Goal: Task Accomplishment & Management: Manage account settings

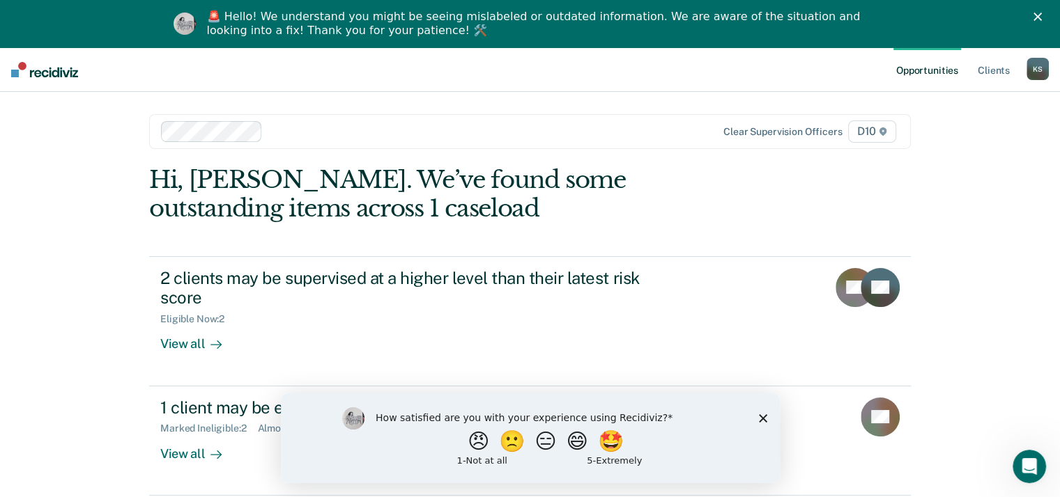
click at [1041, 13] on icon "Close" at bounding box center [1037, 17] width 8 height 8
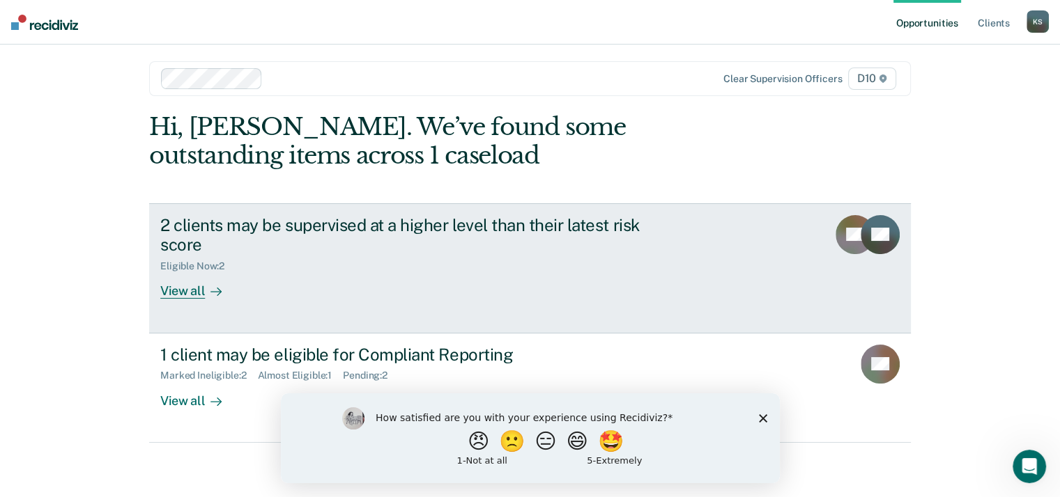
scroll to position [6, 0]
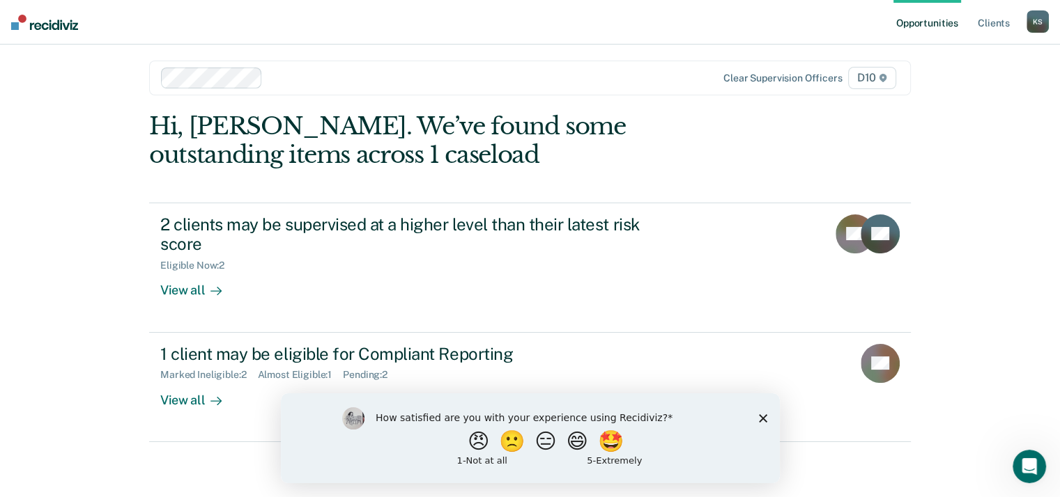
click at [762, 417] on icon "Close survey" at bounding box center [762, 418] width 8 height 8
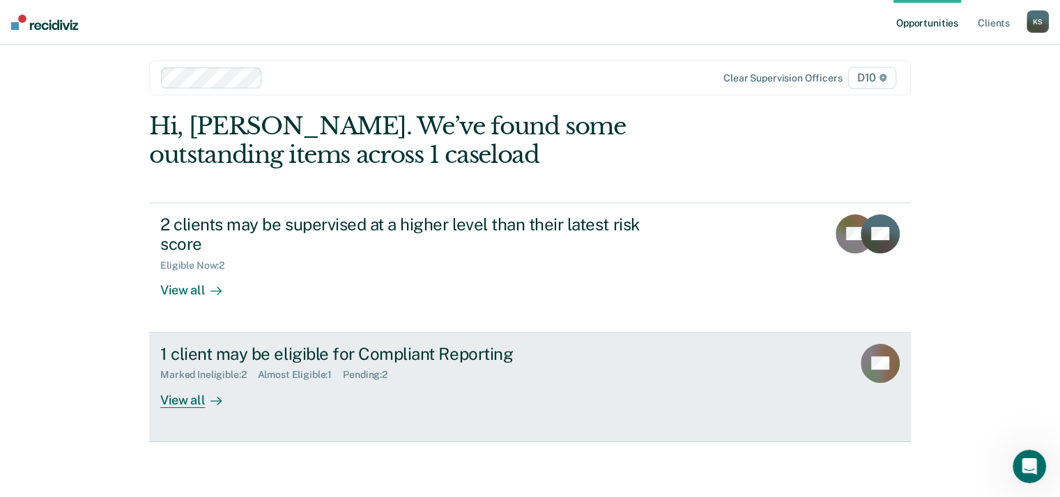
click at [185, 404] on div "View all" at bounding box center [199, 394] width 78 height 27
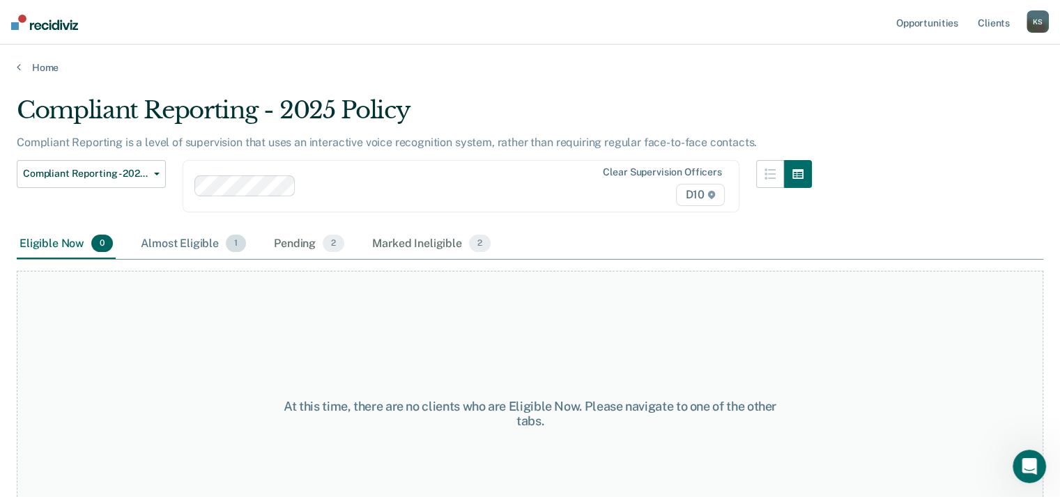
click at [167, 241] on div "Almost Eligible 1" at bounding box center [193, 244] width 111 height 31
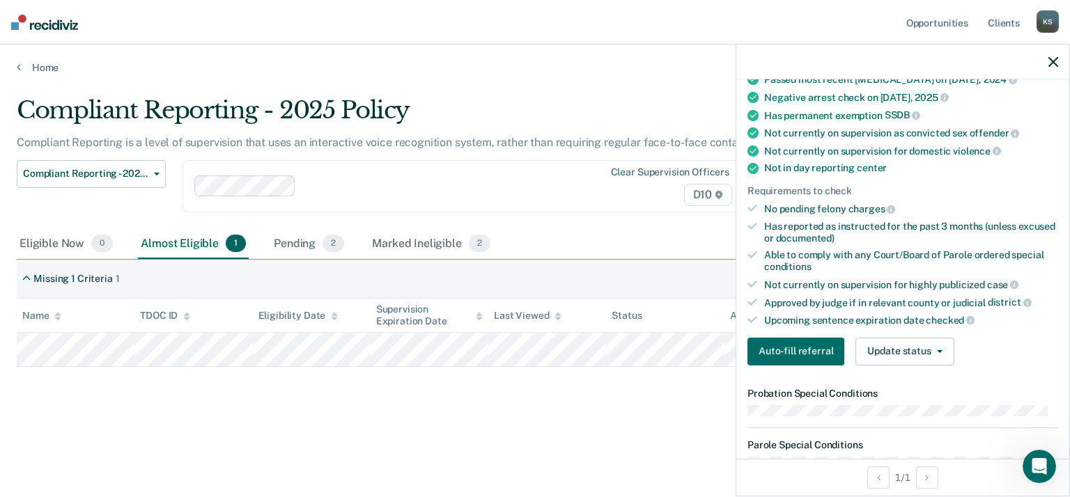
scroll to position [209, 0]
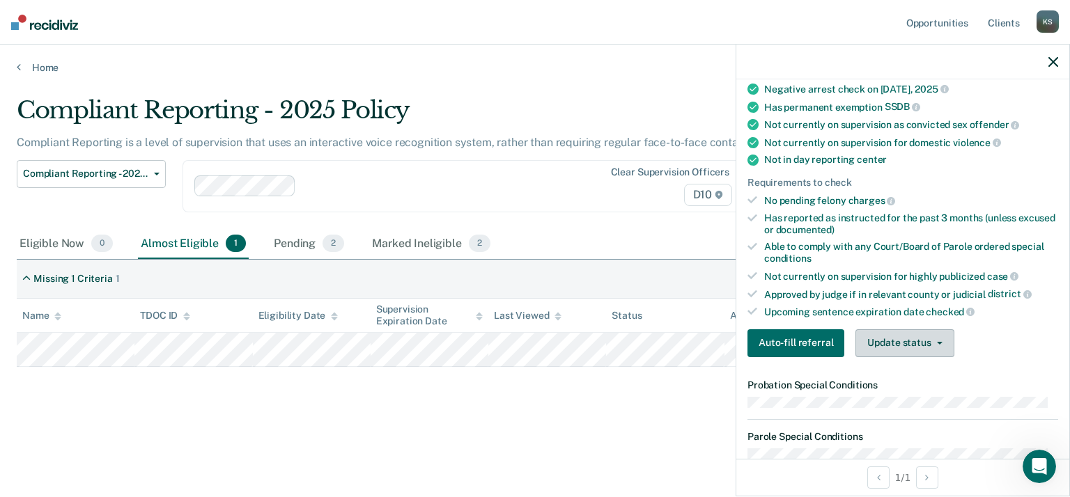
click at [911, 341] on button "Update status" at bounding box center [904, 344] width 98 height 28
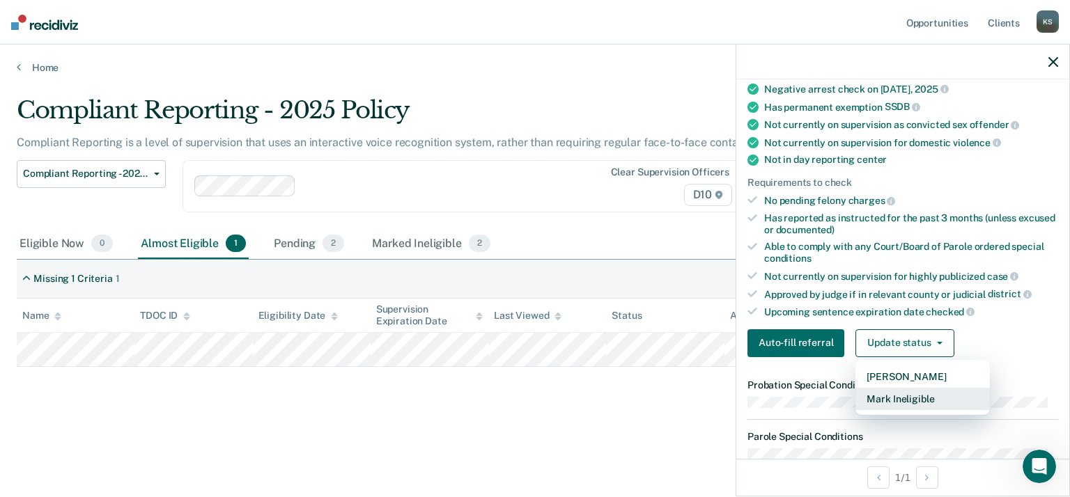
click at [922, 395] on button "Mark Ineligible" at bounding box center [922, 399] width 134 height 22
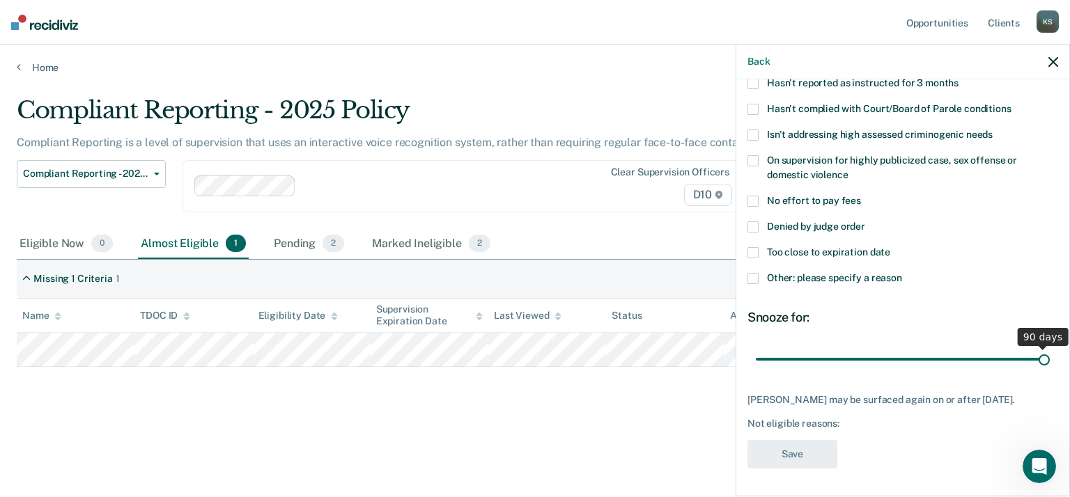
scroll to position [143, 0]
drag, startPoint x: 898, startPoint y: 343, endPoint x: 1137, endPoint y: 341, distance: 239.0
type input "90"
click at [1050, 348] on input "range" at bounding box center [903, 360] width 294 height 24
click at [966, 394] on div "[PERSON_NAME] may be surfaced again on or after [DATE]." at bounding box center [902, 400] width 311 height 12
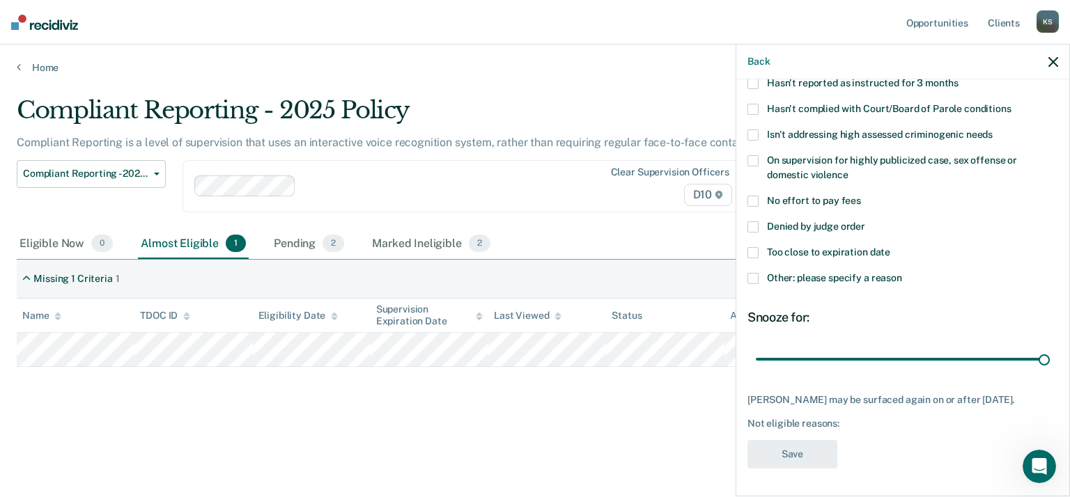
click at [754, 273] on span at bounding box center [752, 278] width 11 height 11
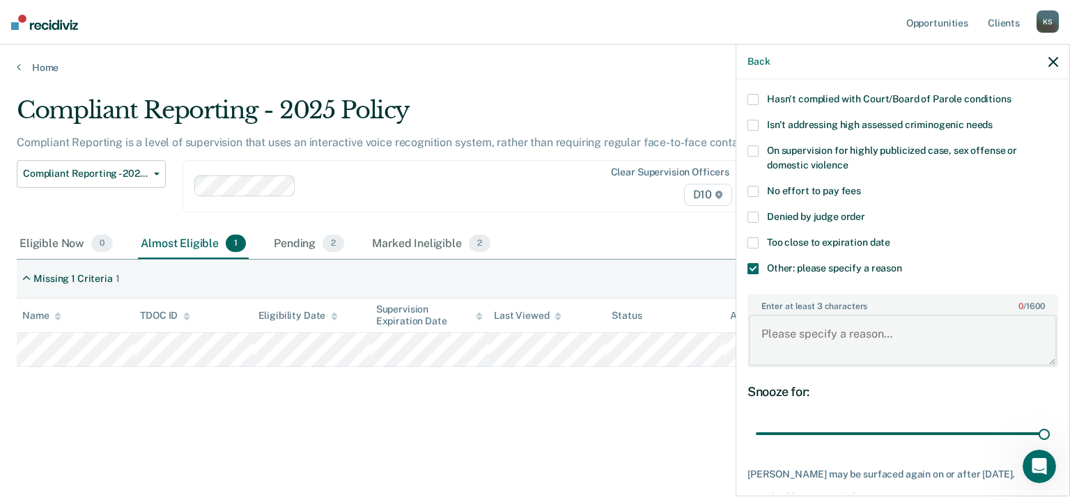
click at [828, 344] on textarea "Enter at least 3 characters 0 / 1600" at bounding box center [903, 341] width 308 height 52
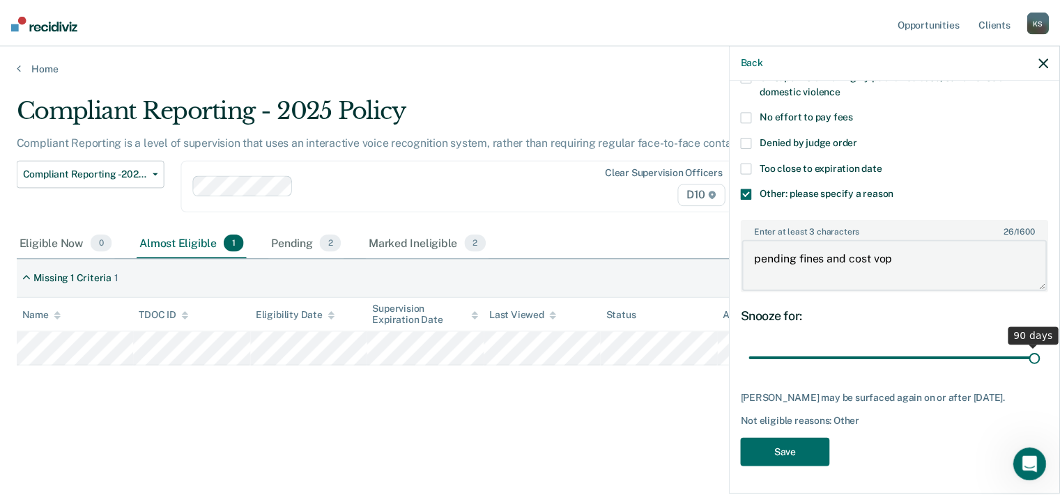
scroll to position [226, 0]
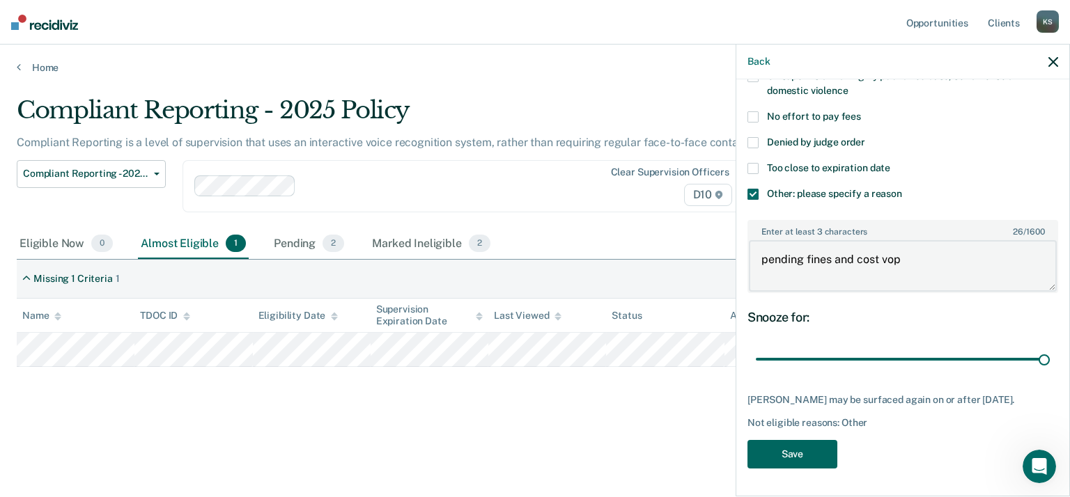
type textarea "pending fines and cost vop"
click at [796, 448] on button "Save" at bounding box center [792, 454] width 90 height 29
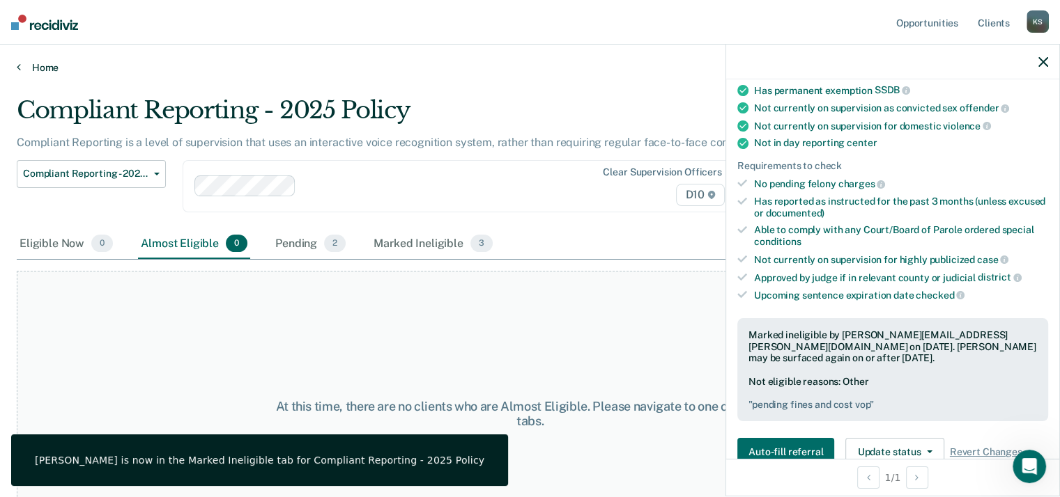
click at [36, 65] on link "Home" at bounding box center [530, 67] width 1026 height 13
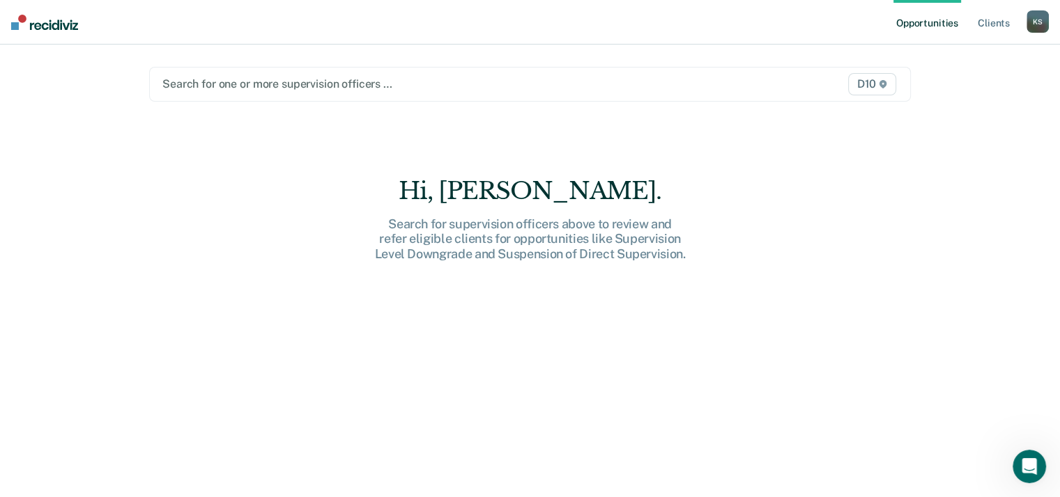
click at [219, 73] on div "Search for one or more supervision officers … D10" at bounding box center [529, 84] width 761 height 35
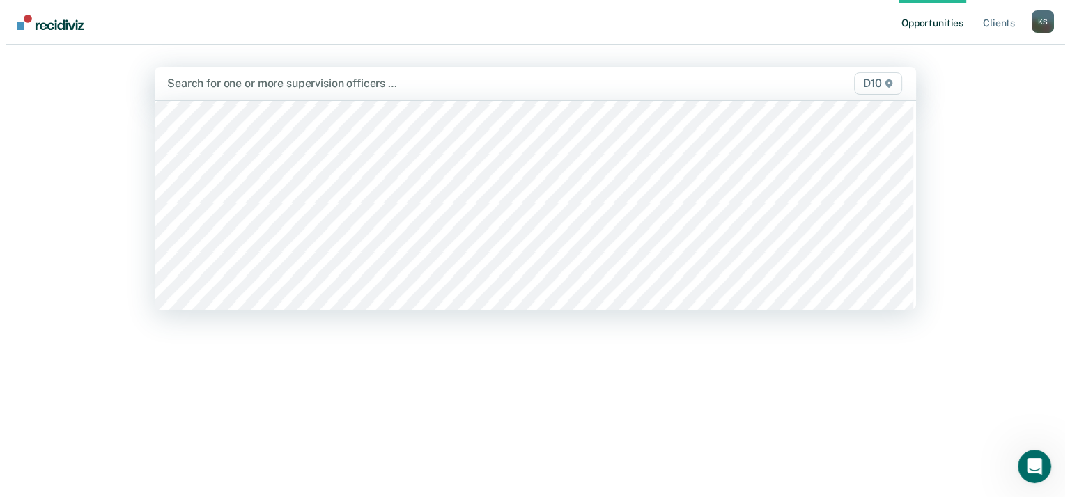
scroll to position [906, 0]
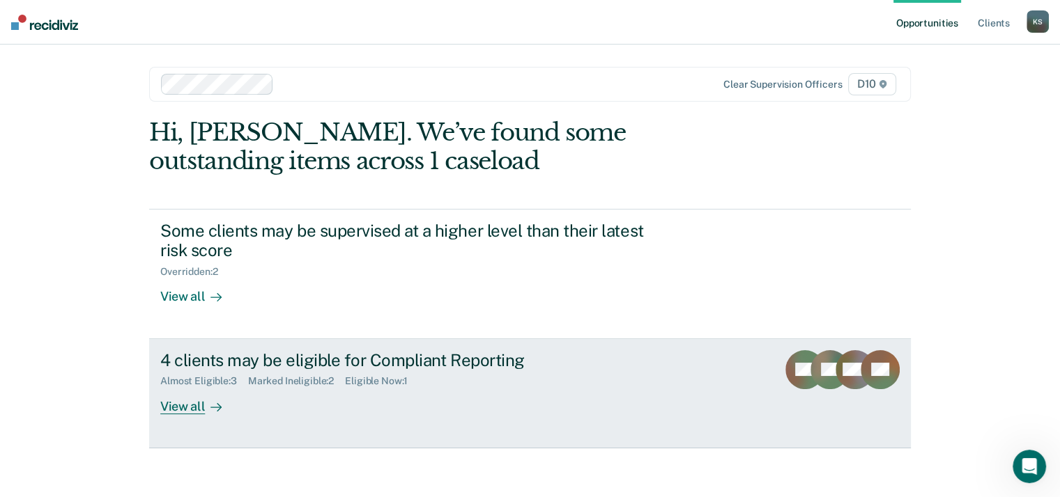
click at [184, 407] on div "View all" at bounding box center [199, 400] width 78 height 27
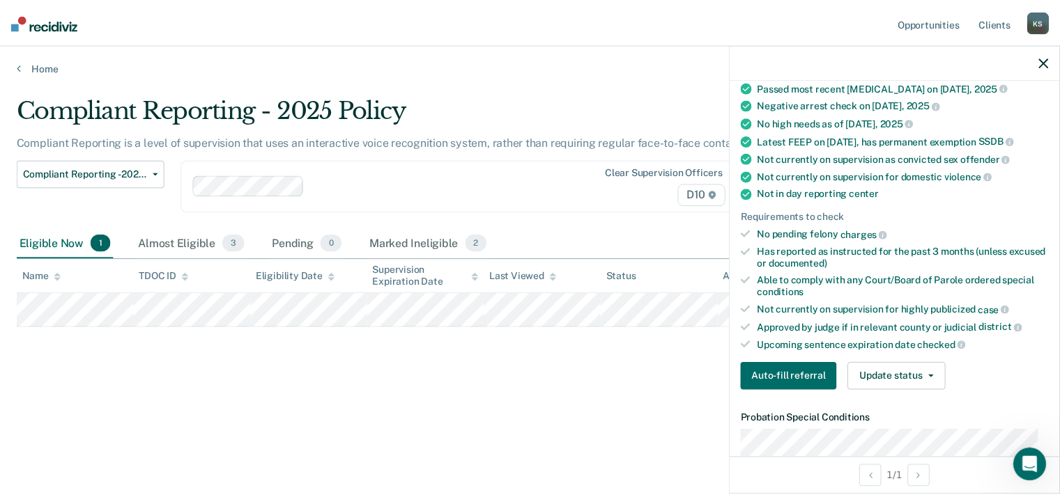
scroll to position [173, 0]
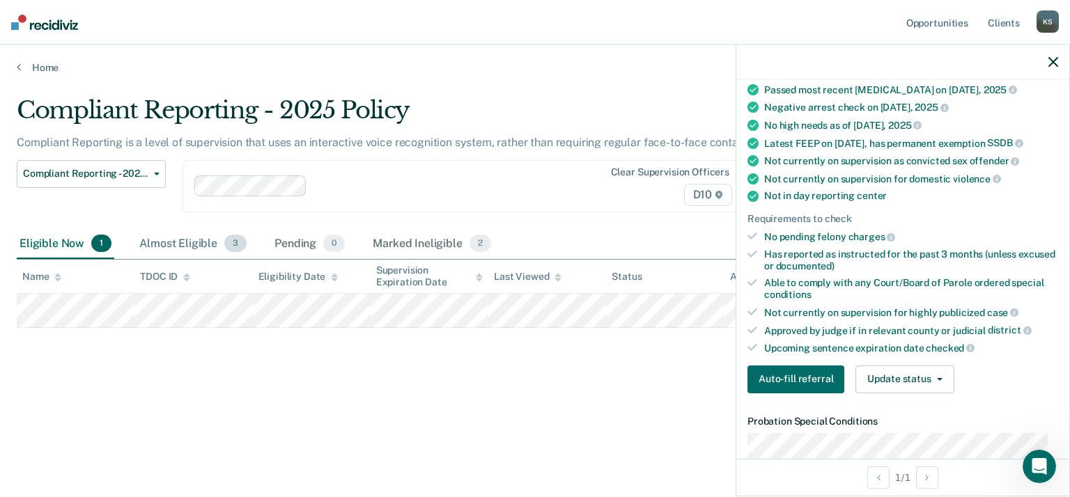
click at [196, 244] on div "Almost Eligible 3" at bounding box center [193, 244] width 113 height 31
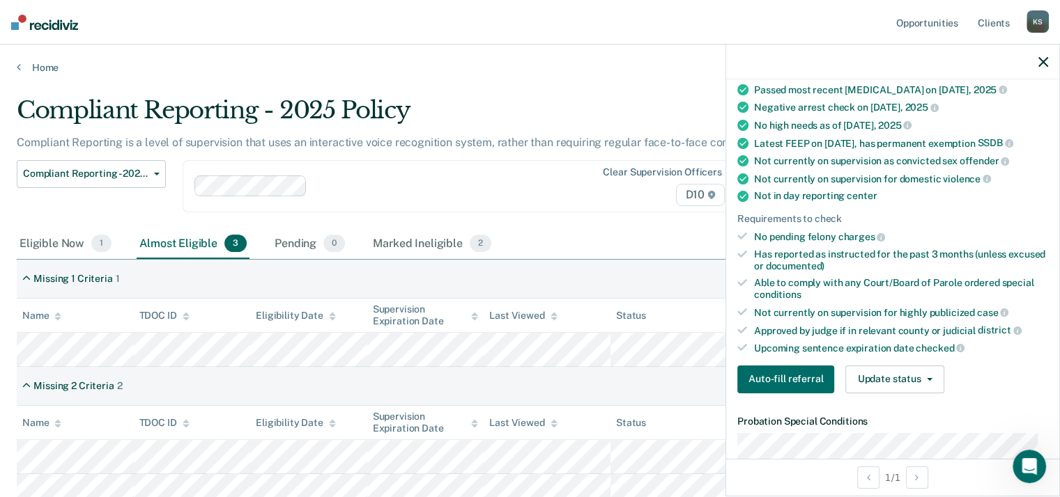
scroll to position [70, 0]
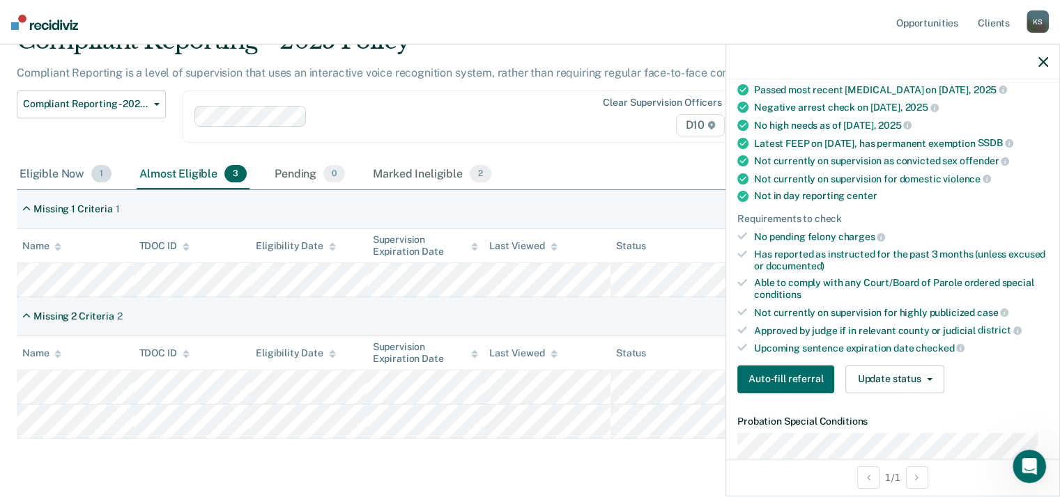
click at [61, 170] on div "Eligible Now 1" at bounding box center [66, 175] width 98 height 31
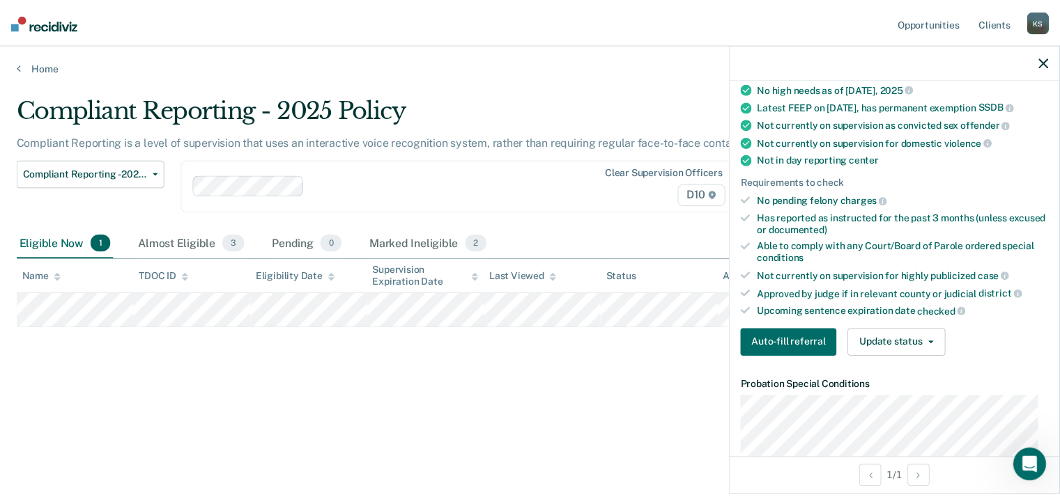
scroll to position [139, 0]
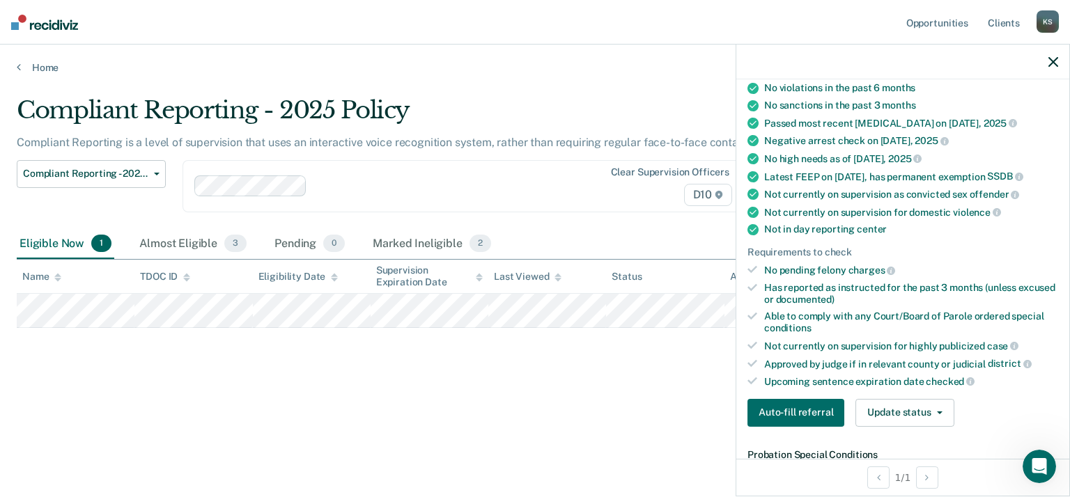
click at [1054, 58] on icon "button" at bounding box center [1053, 62] width 10 height 10
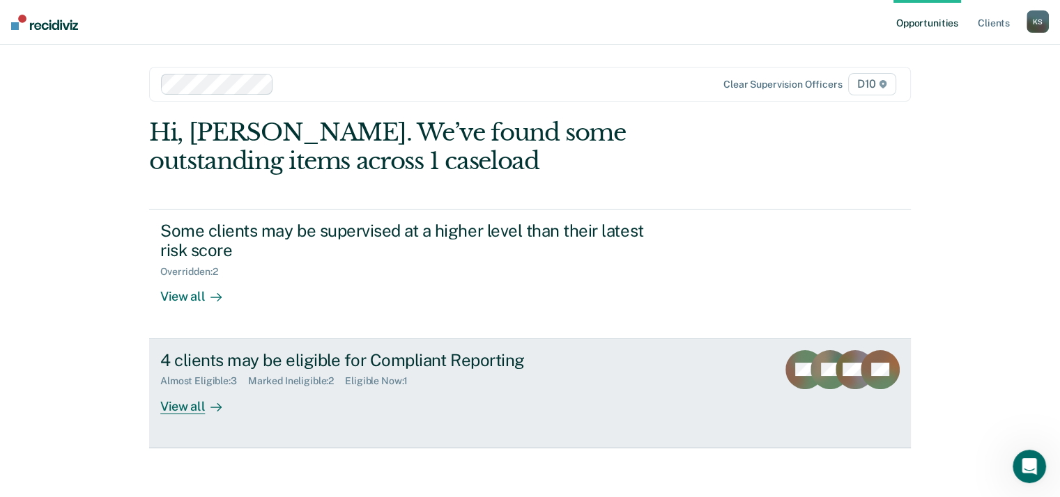
click at [295, 399] on div "4 clients may be eligible for Compliant Reporting Almost Eligible : 3 Marked In…" at bounding box center [421, 382] width 522 height 64
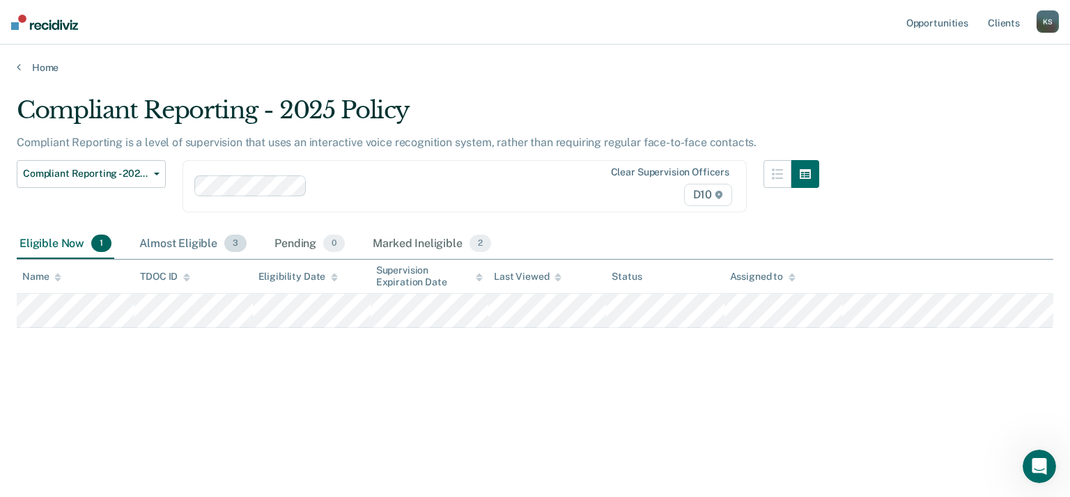
click at [171, 242] on div "Almost Eligible 3" at bounding box center [193, 244] width 113 height 31
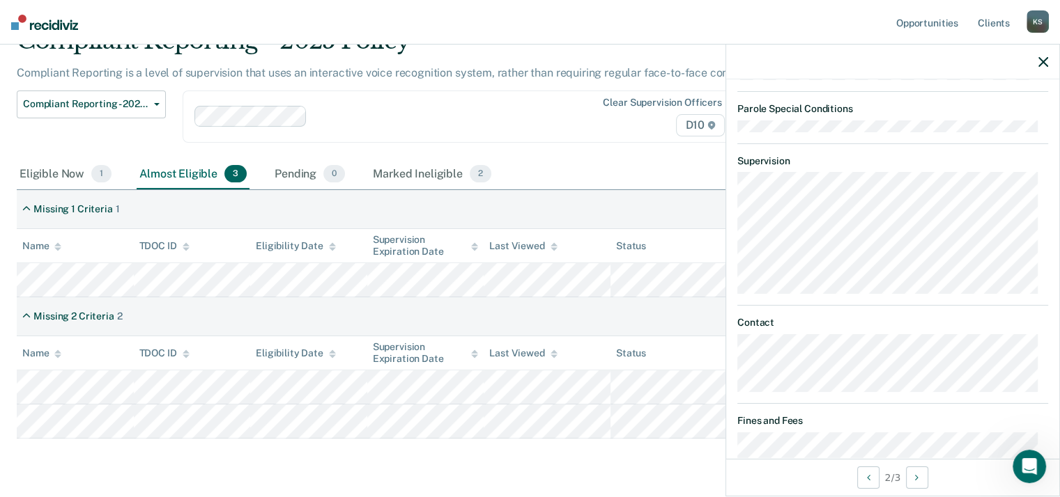
scroll to position [697, 0]
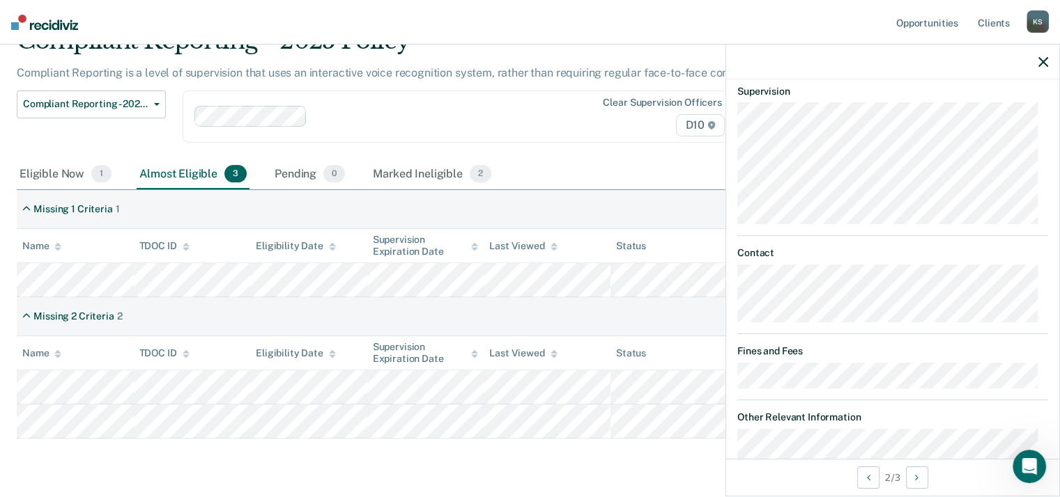
click at [628, 457] on div "Compliant Reporting - 2025 Policy Compliant Reporting is a level of supervision…" at bounding box center [530, 252] width 1026 height 453
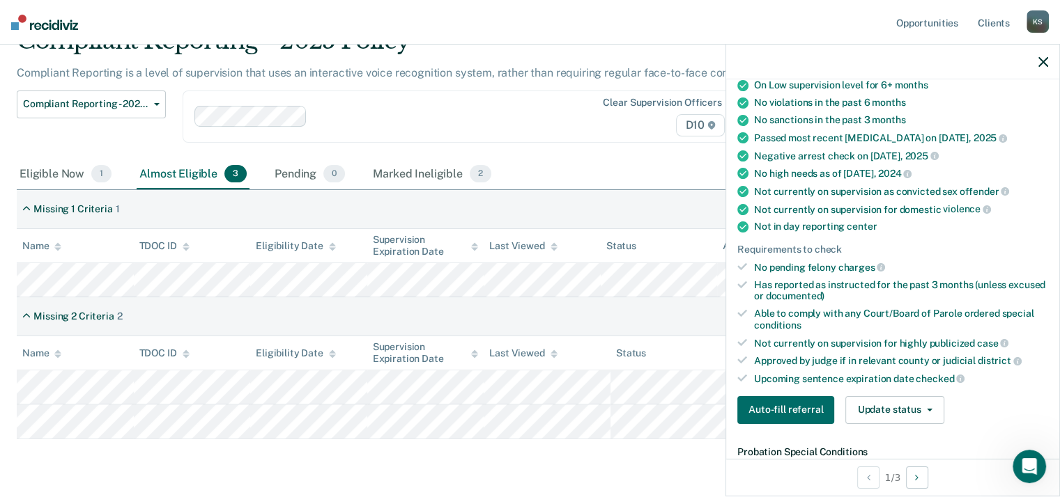
scroll to position [234, 0]
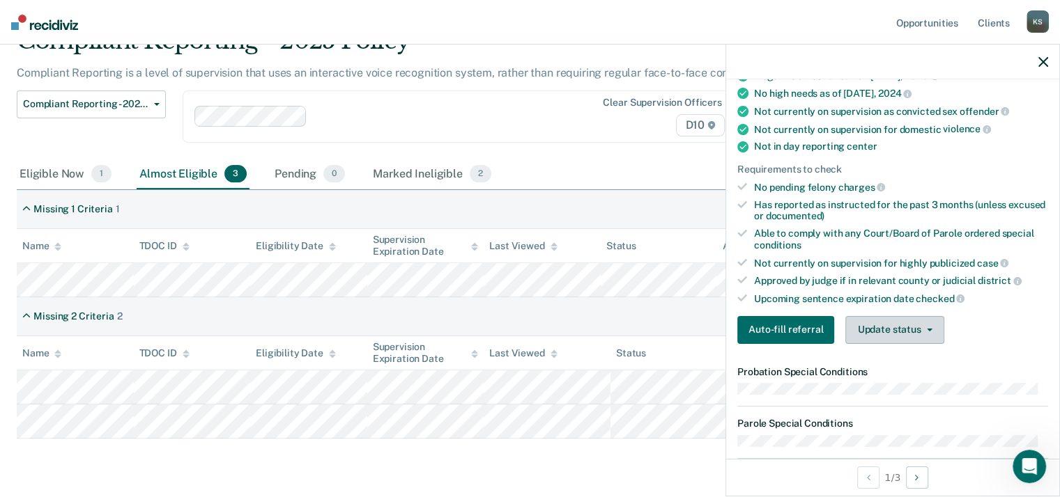
click at [915, 322] on button "Update status" at bounding box center [894, 330] width 98 height 28
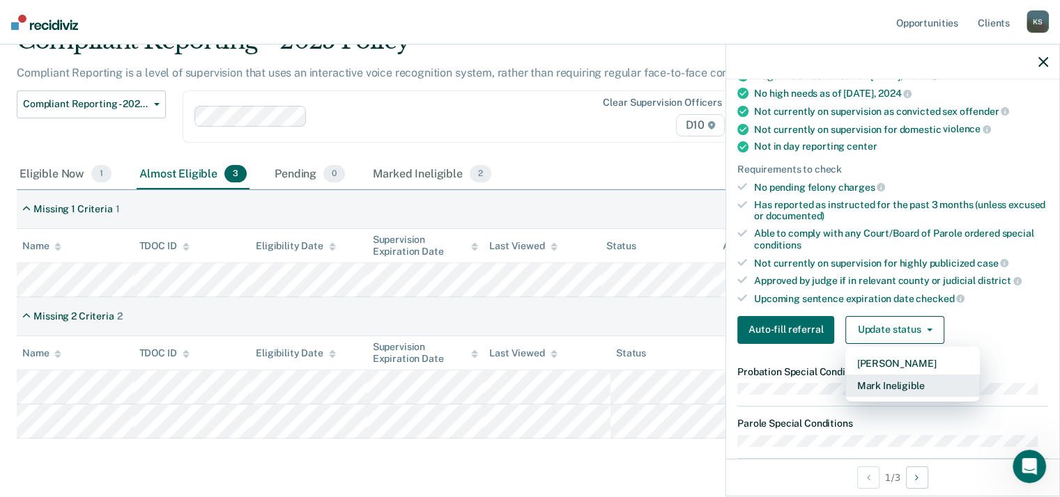
click at [892, 375] on button "Mark Ineligible" at bounding box center [912, 386] width 134 height 22
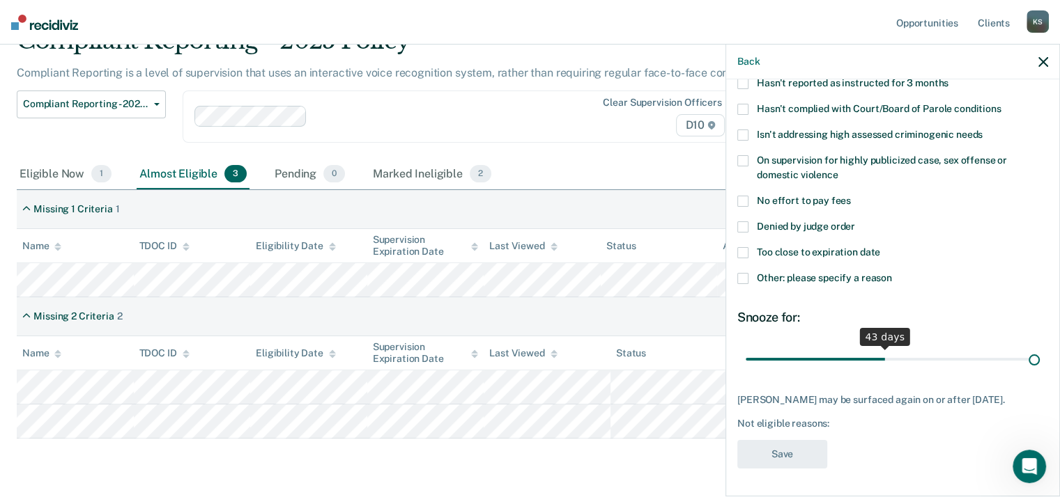
scroll to position [143, 0]
drag, startPoint x: 842, startPoint y: 347, endPoint x: 1108, endPoint y: 347, distance: 265.4
type input "90"
click at [1039, 348] on input "range" at bounding box center [892, 360] width 294 height 24
click at [737, 247] on span at bounding box center [742, 252] width 11 height 11
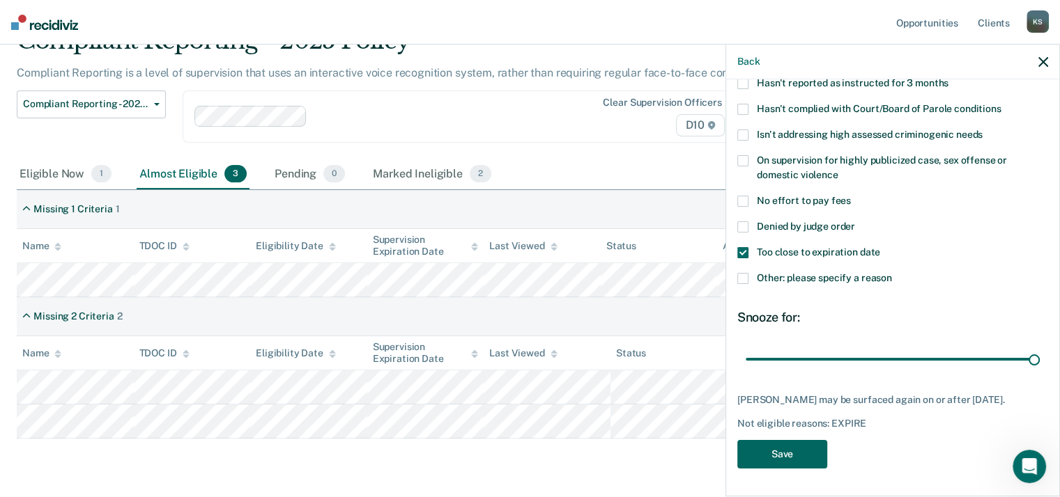
click at [786, 450] on button "Save" at bounding box center [782, 454] width 90 height 29
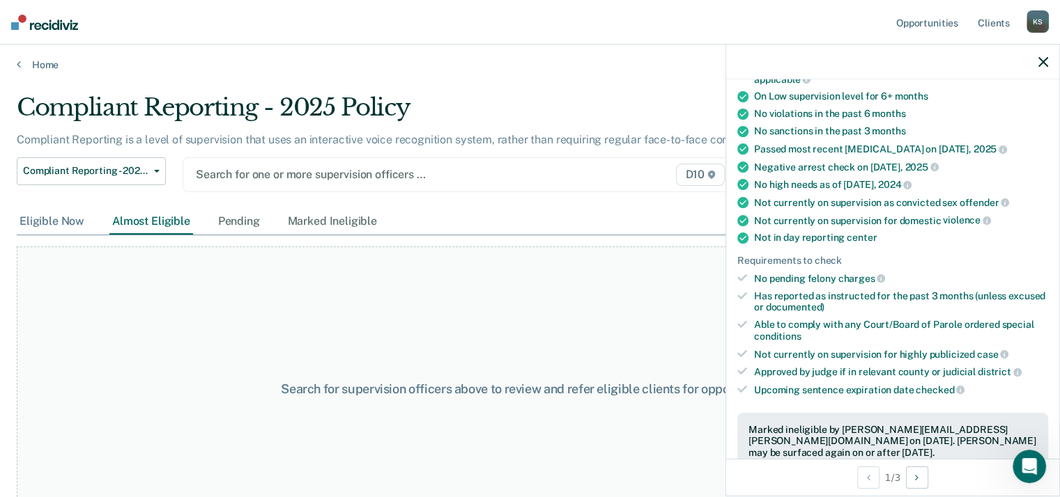
click at [59, 219] on div "Eligible Now" at bounding box center [52, 222] width 70 height 26
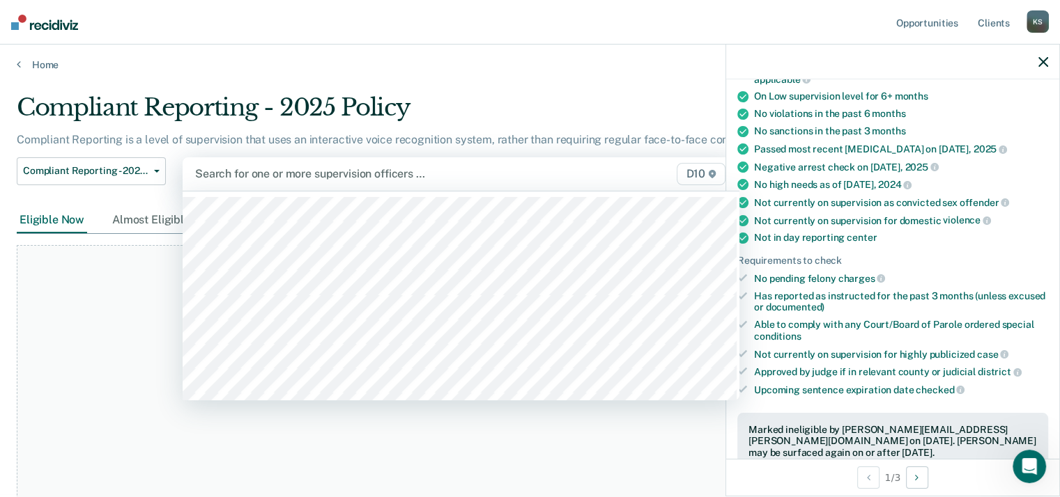
click at [279, 169] on div at bounding box center [380, 174] width 371 height 16
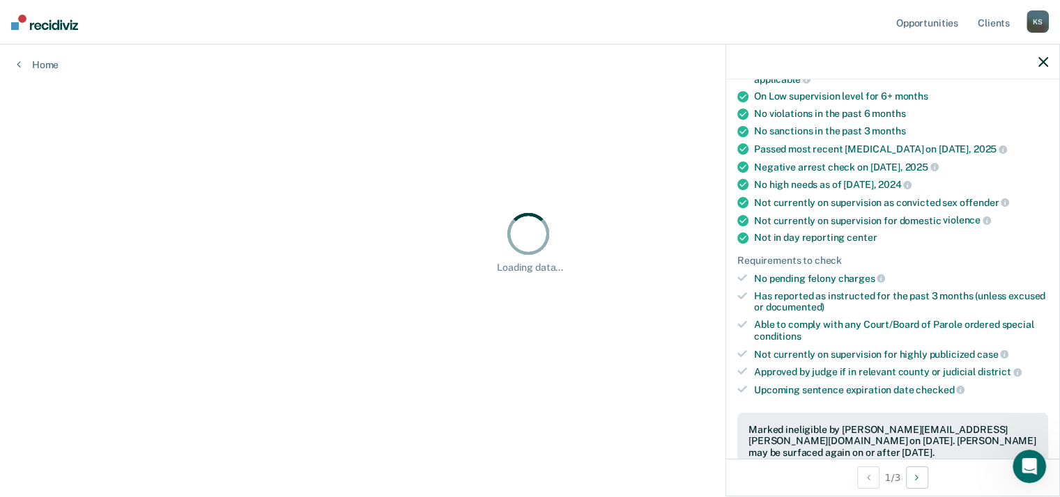
scroll to position [0, 0]
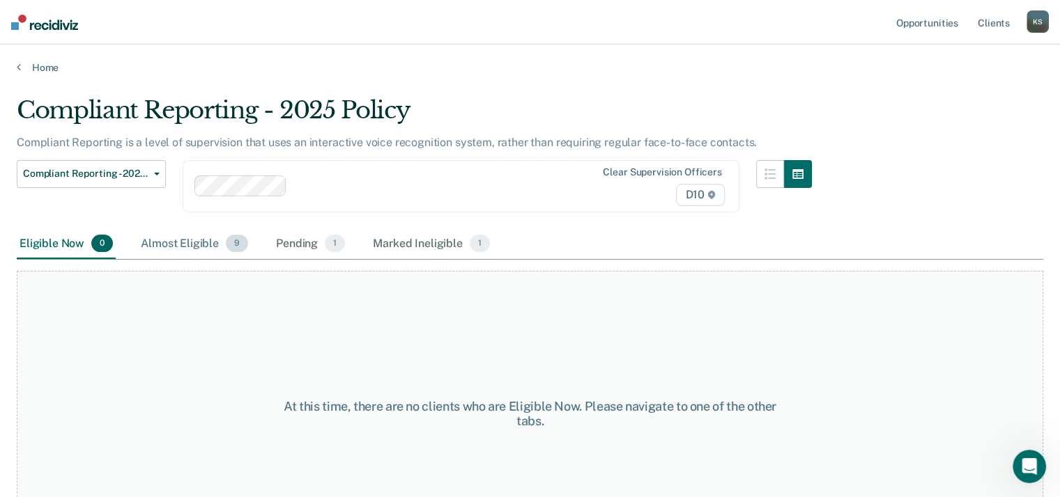
click at [181, 239] on div "Almost Eligible 9" at bounding box center [194, 244] width 113 height 31
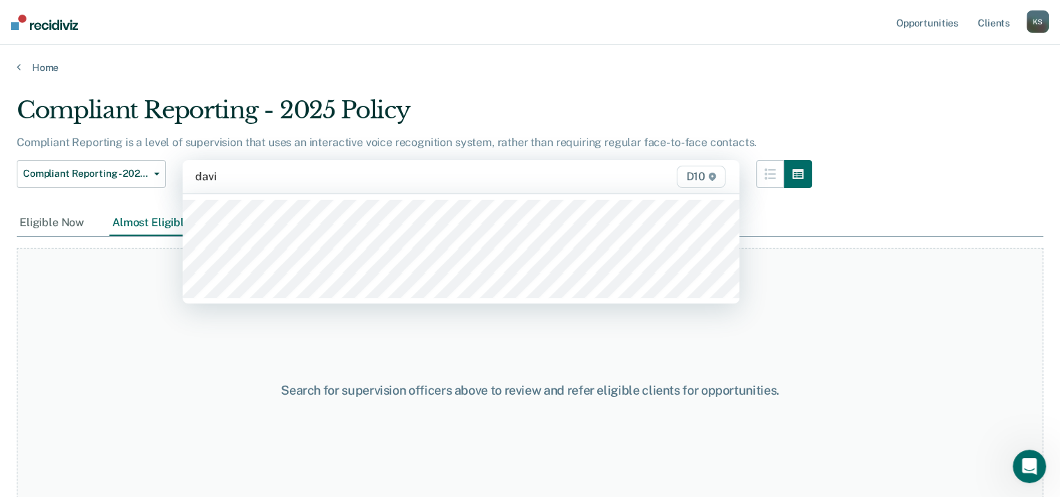
type input "[PERSON_NAME]"
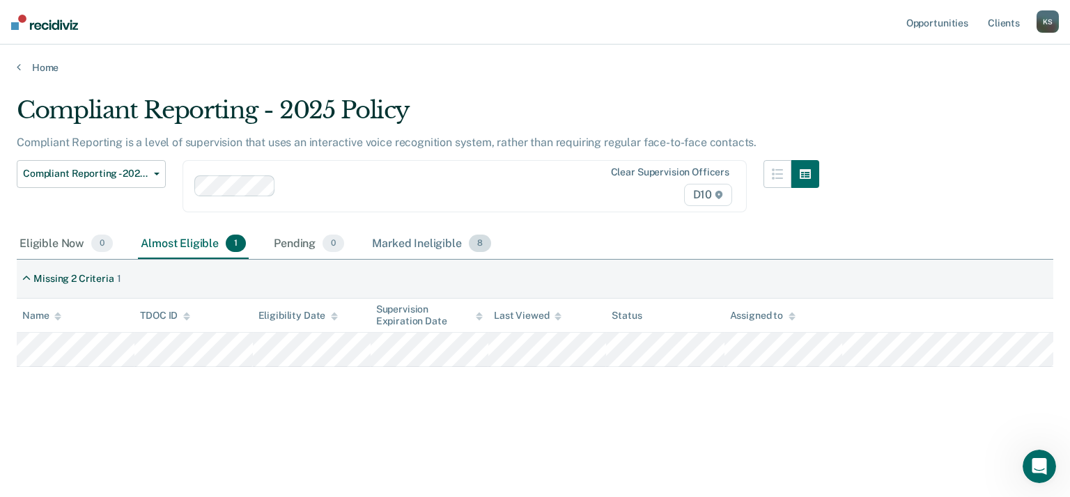
click at [438, 243] on div "Marked Ineligible 8" at bounding box center [431, 244] width 125 height 31
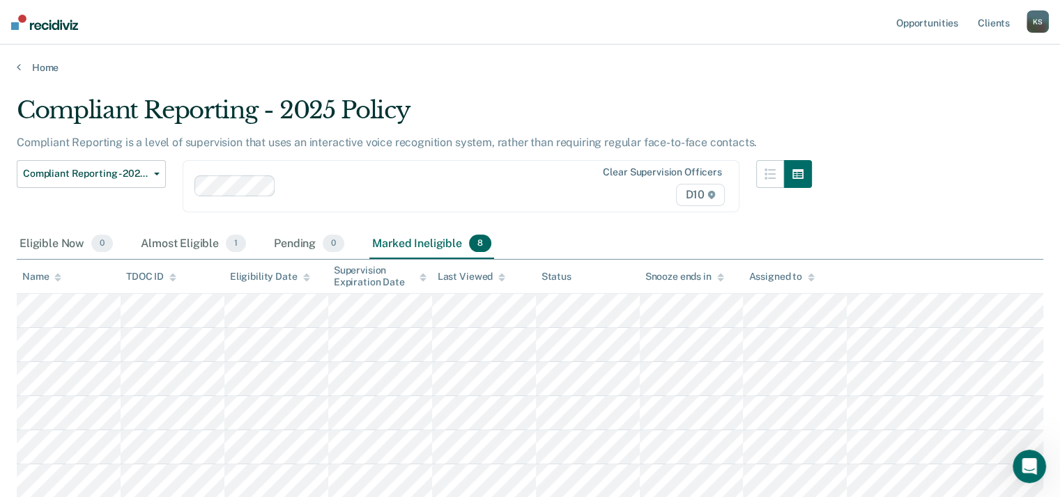
scroll to position [68, 0]
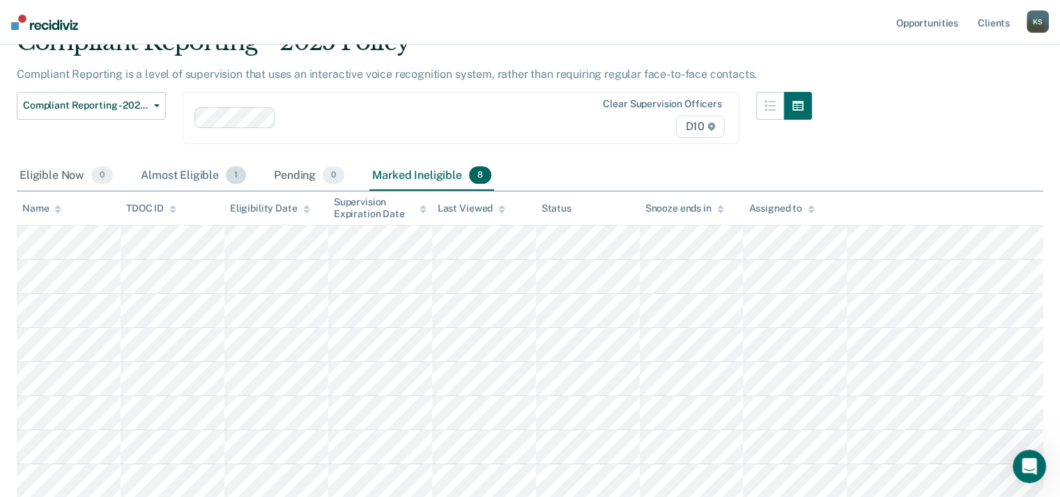
click at [175, 174] on div "Almost Eligible 1" at bounding box center [193, 176] width 111 height 31
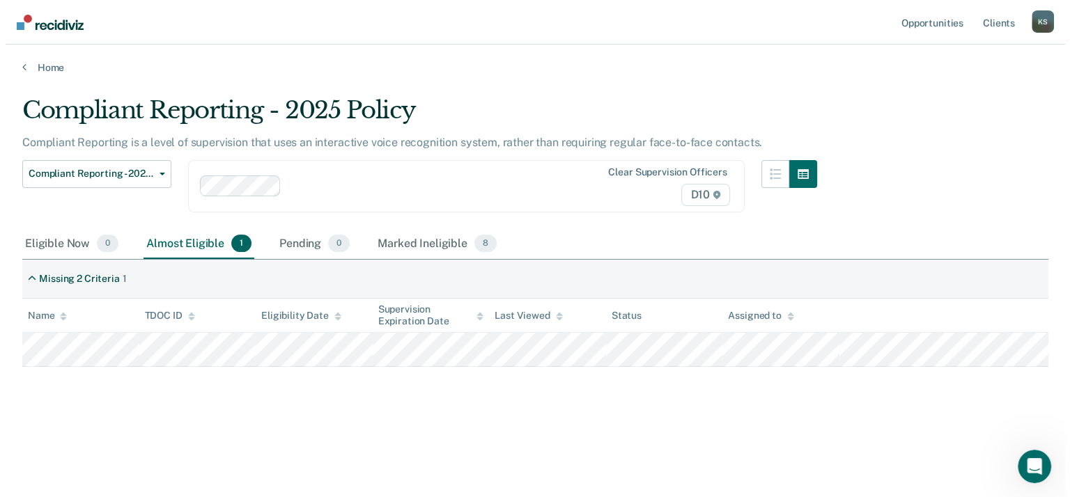
scroll to position [0, 0]
